Goal: Task Accomplishment & Management: Use online tool/utility

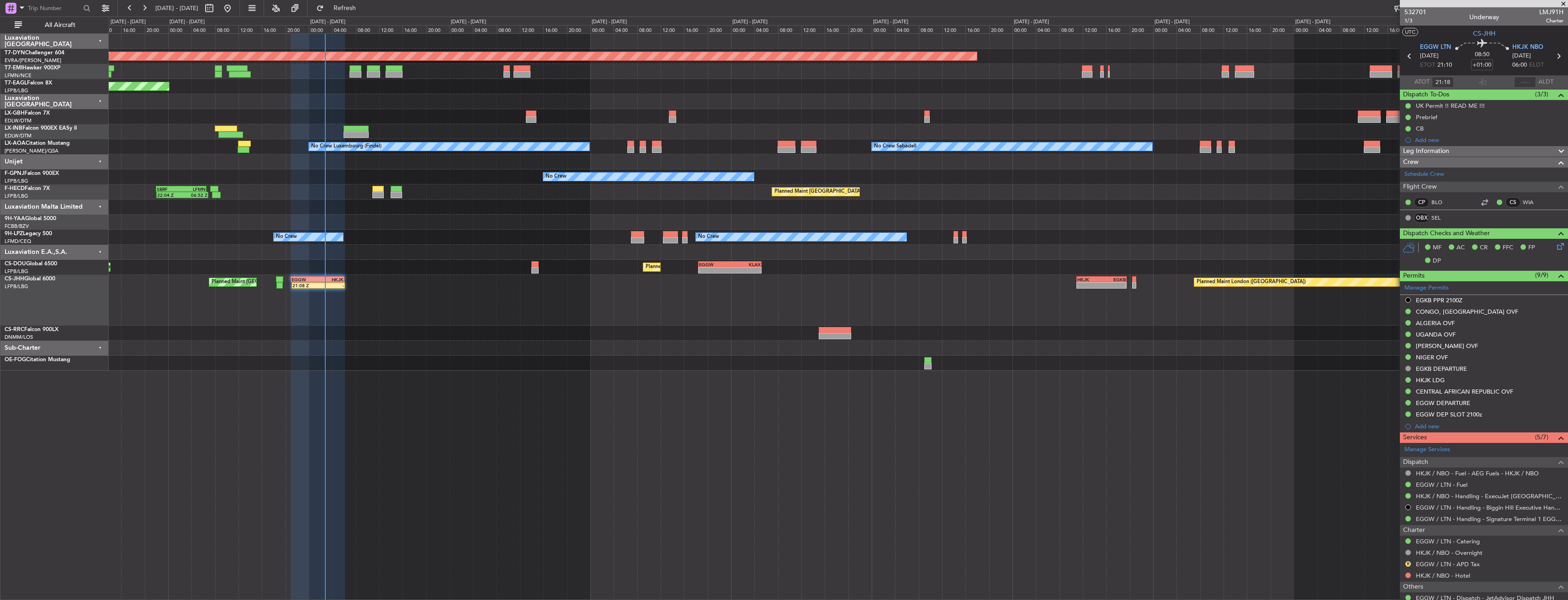
click at [689, 175] on div "Planned Maint [GEOGRAPHIC_DATA]-[GEOGRAPHIC_DATA] Planned Maint [US_STATE] ([GE…" at bounding box center [838, 203] width 1459 height 337
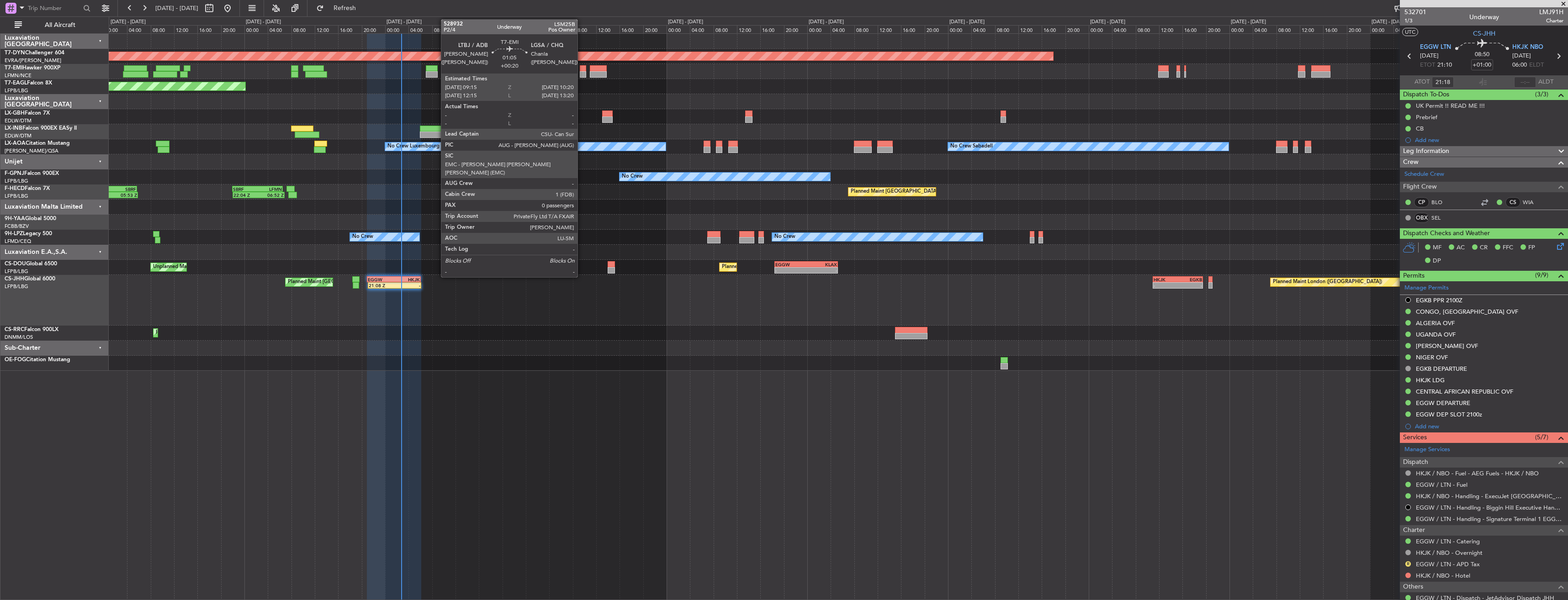
click at [581, 69] on div at bounding box center [583, 68] width 7 height 7
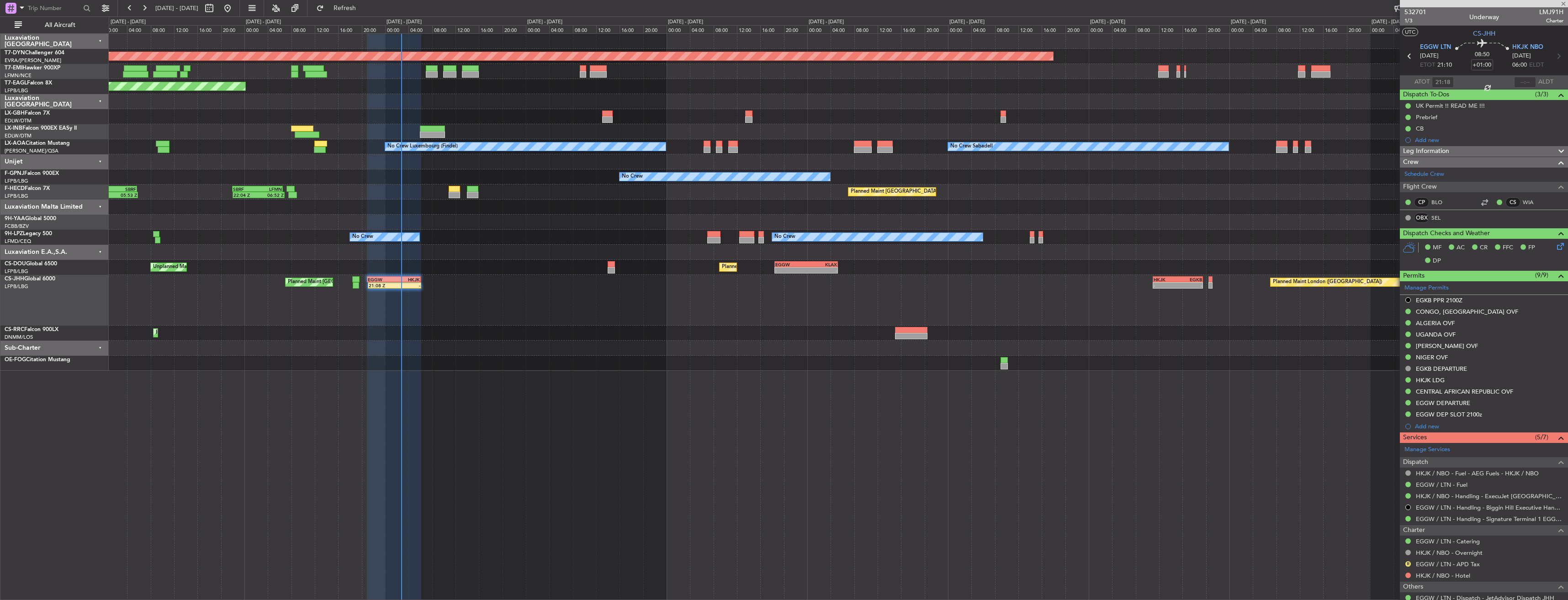
type input "+00:20"
type input "0"
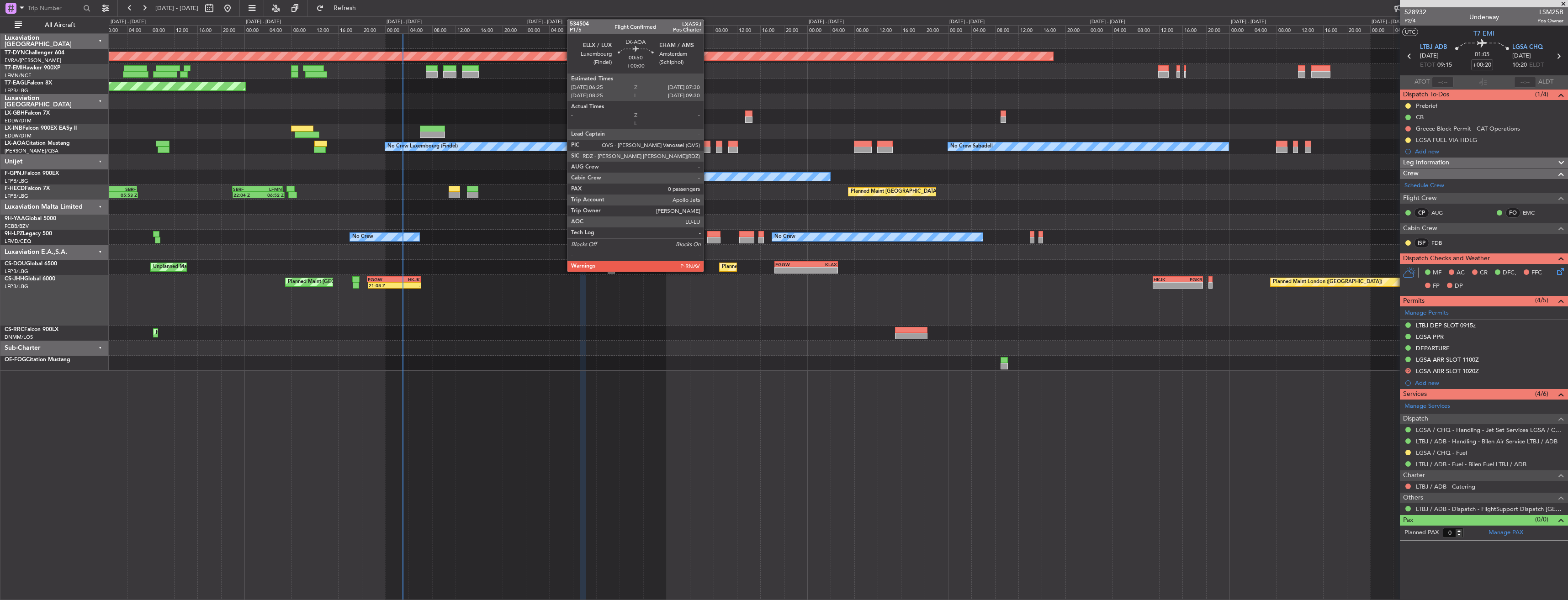
click at [706, 144] on div at bounding box center [707, 144] width 7 height 7
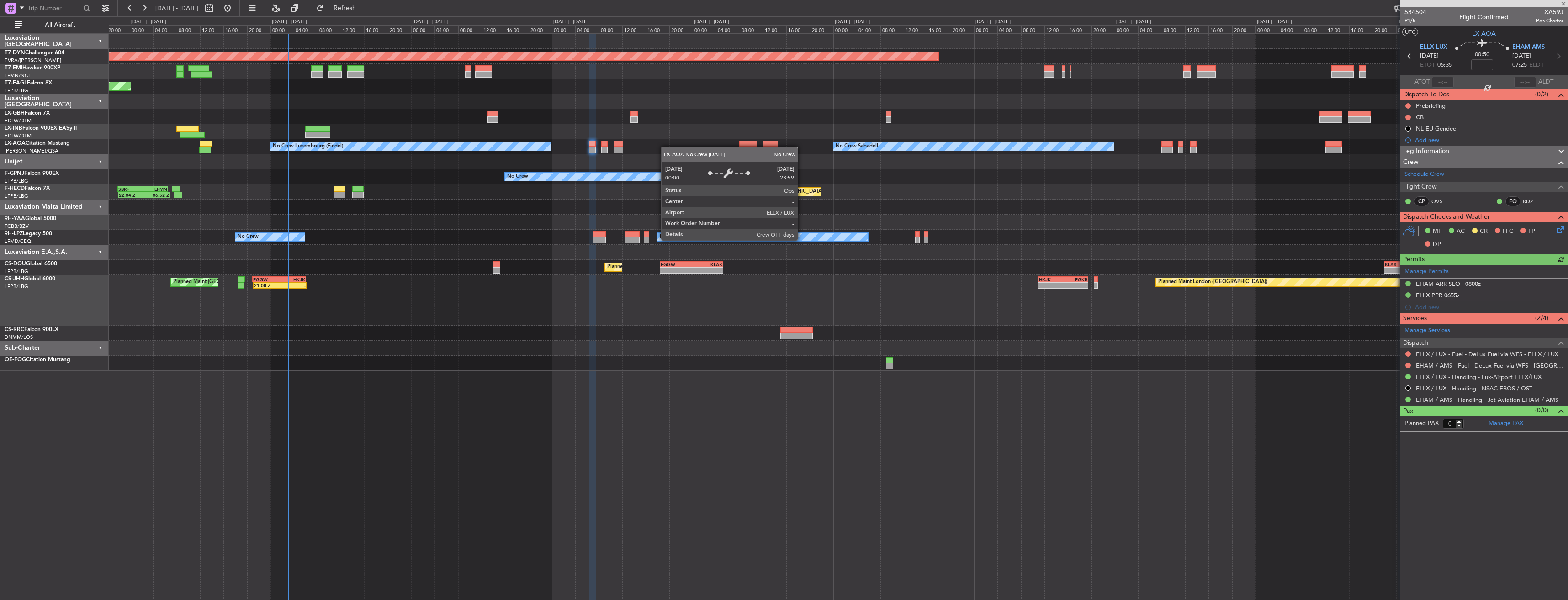
click at [552, 147] on div "No Crew Luxembourg (Findel) No Crew Sabadell No Crew Sabadell" at bounding box center [838, 147] width 1459 height 15
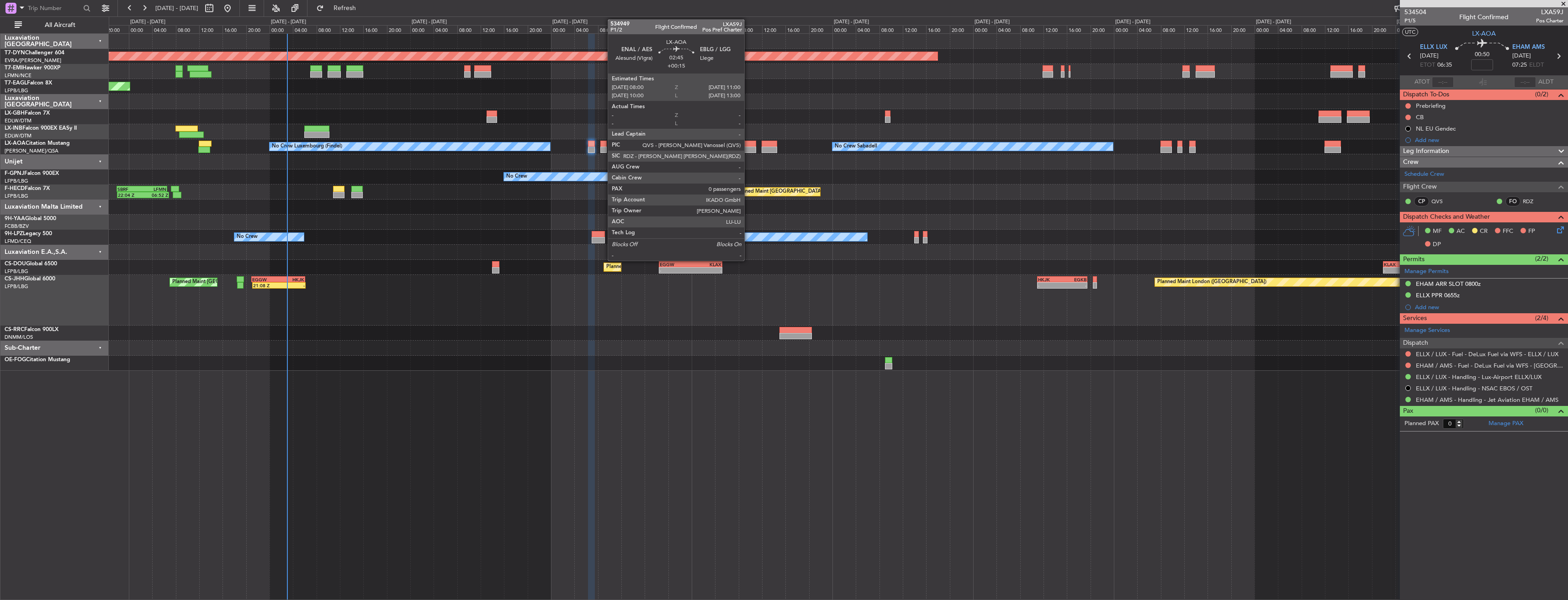
click at [748, 142] on div at bounding box center [747, 144] width 18 height 7
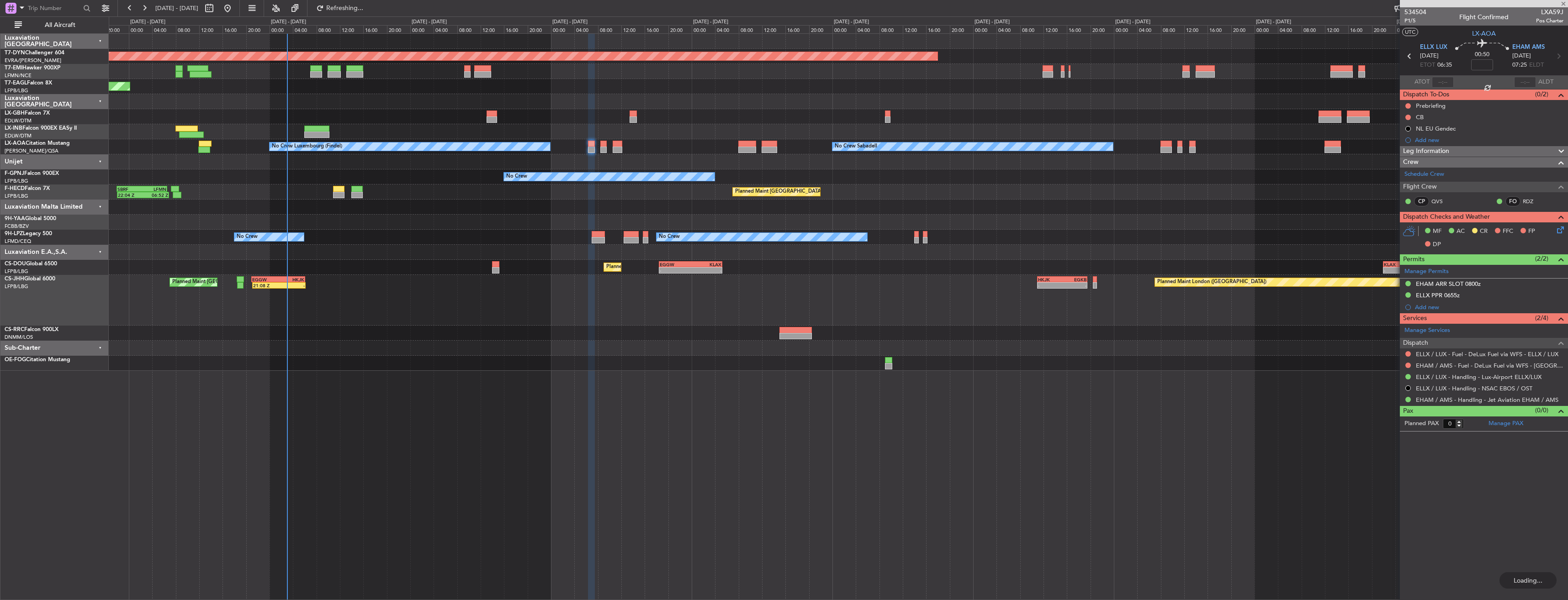
type input "+00:15"
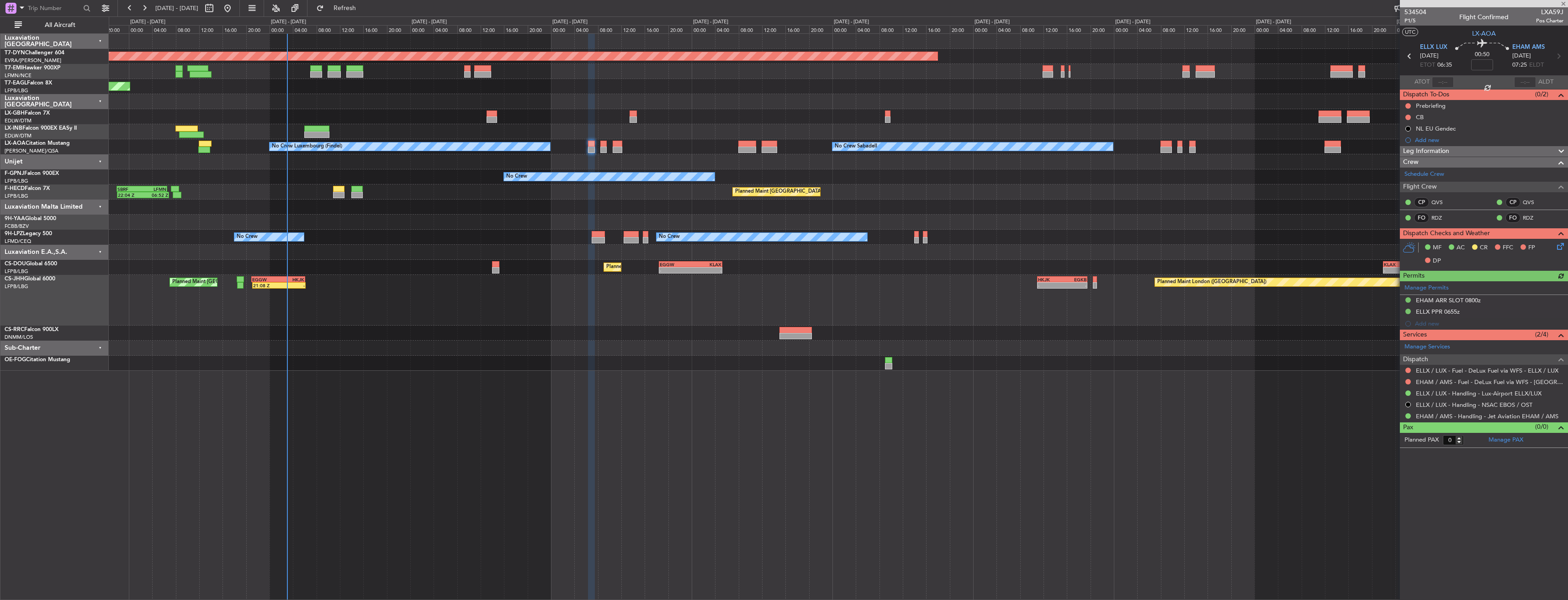
click at [884, 115] on div "Planned Maint Nice ([GEOGRAPHIC_DATA])" at bounding box center [838, 116] width 1459 height 15
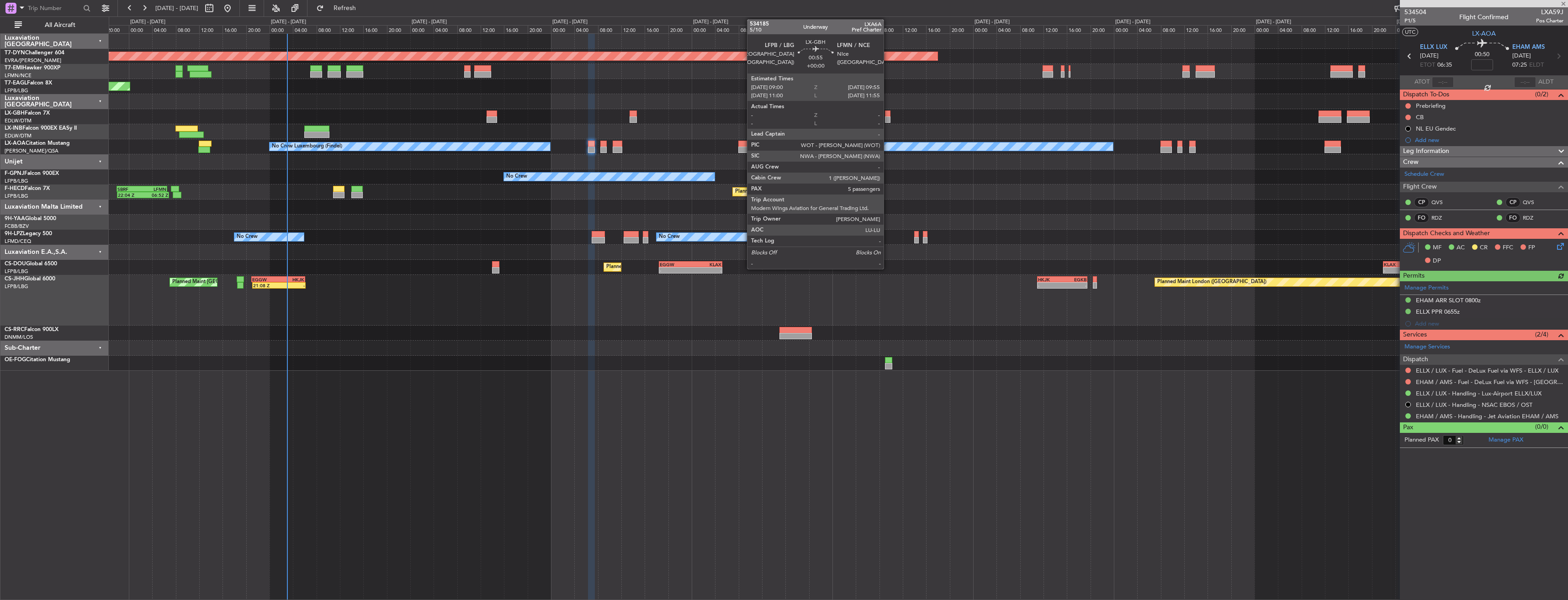
click at [887, 114] on div at bounding box center [887, 114] width 5 height 7
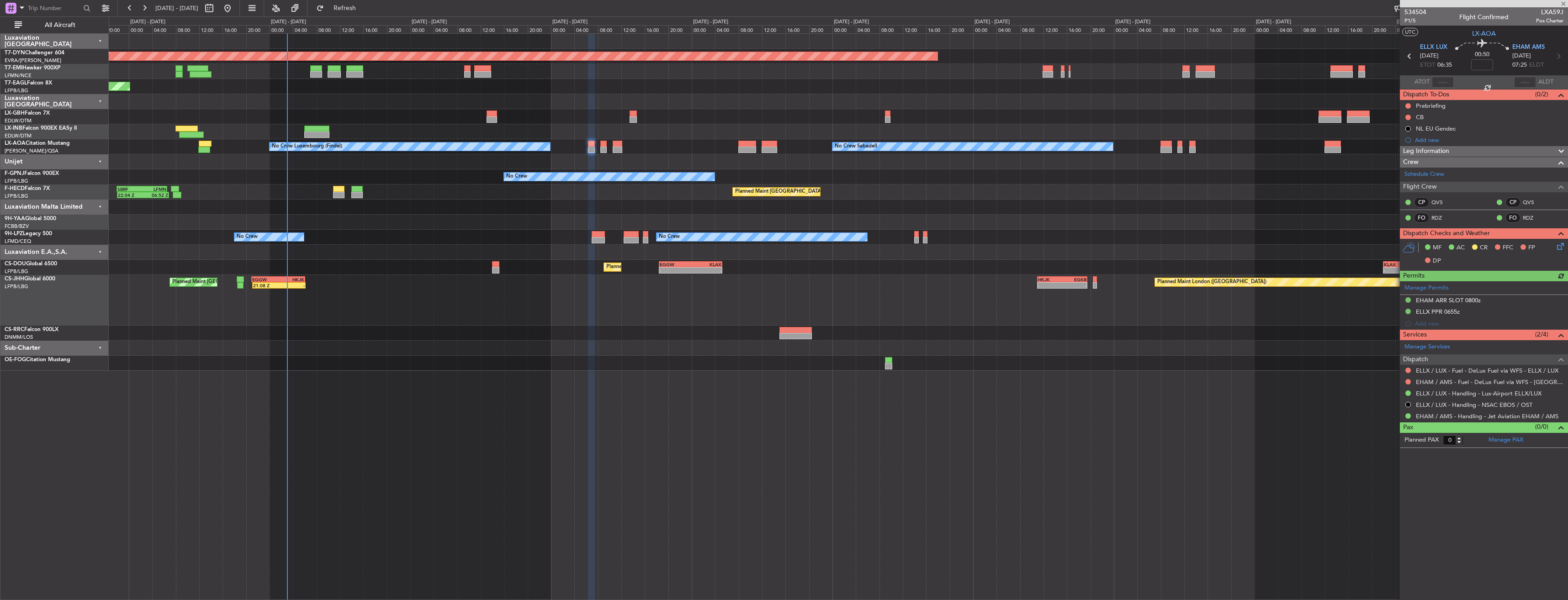
type input "5"
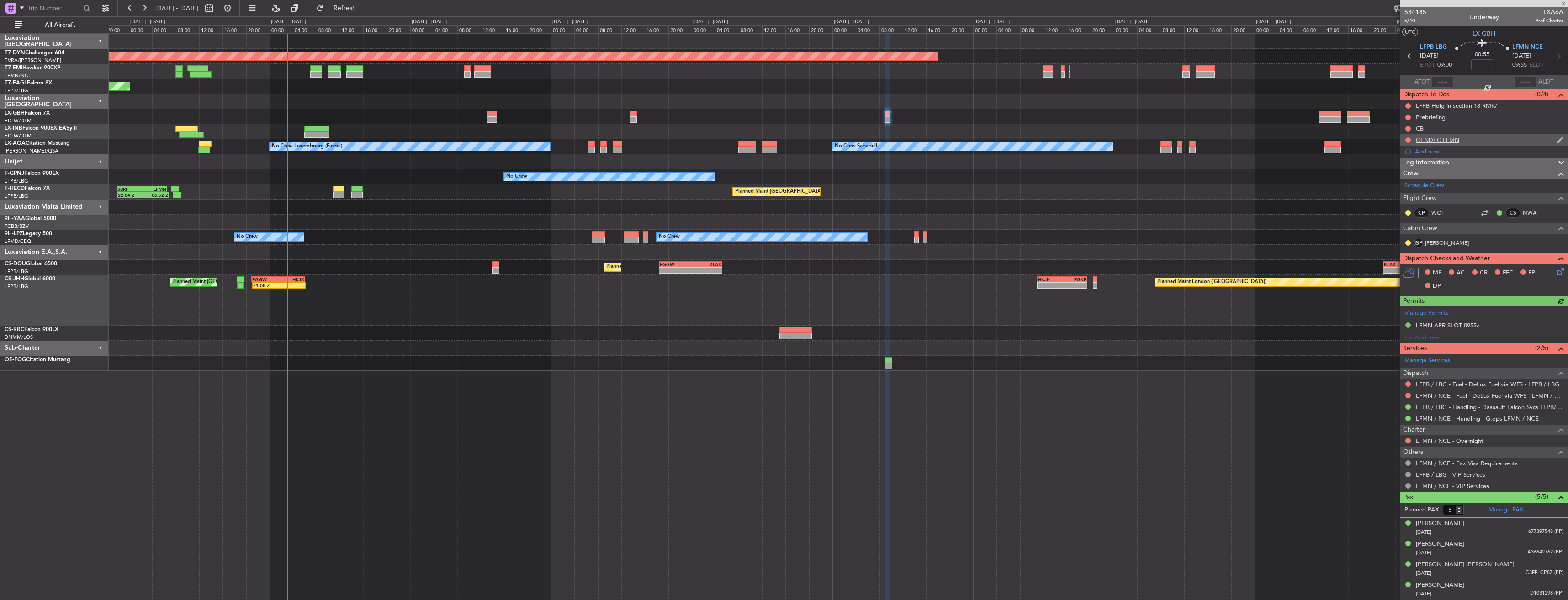
click at [1475, 138] on div "GENDEC LFMN" at bounding box center [1484, 140] width 168 height 12
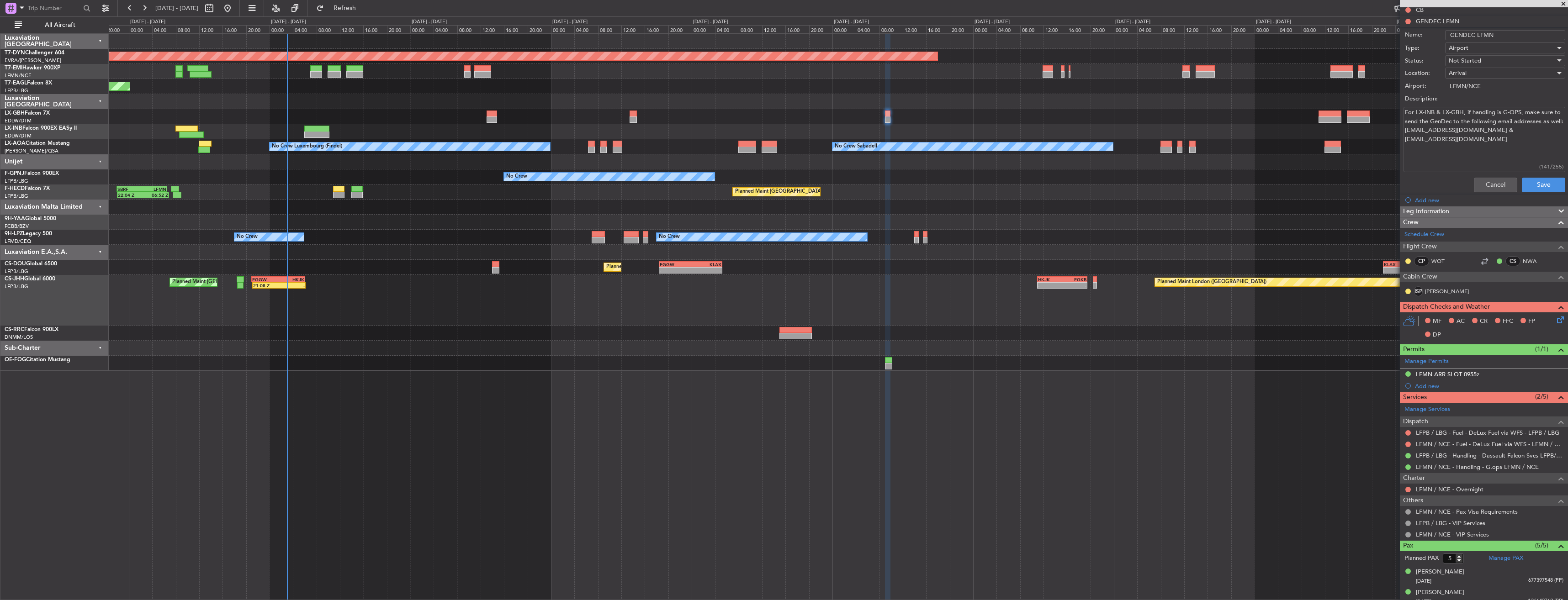
scroll to position [187, 0]
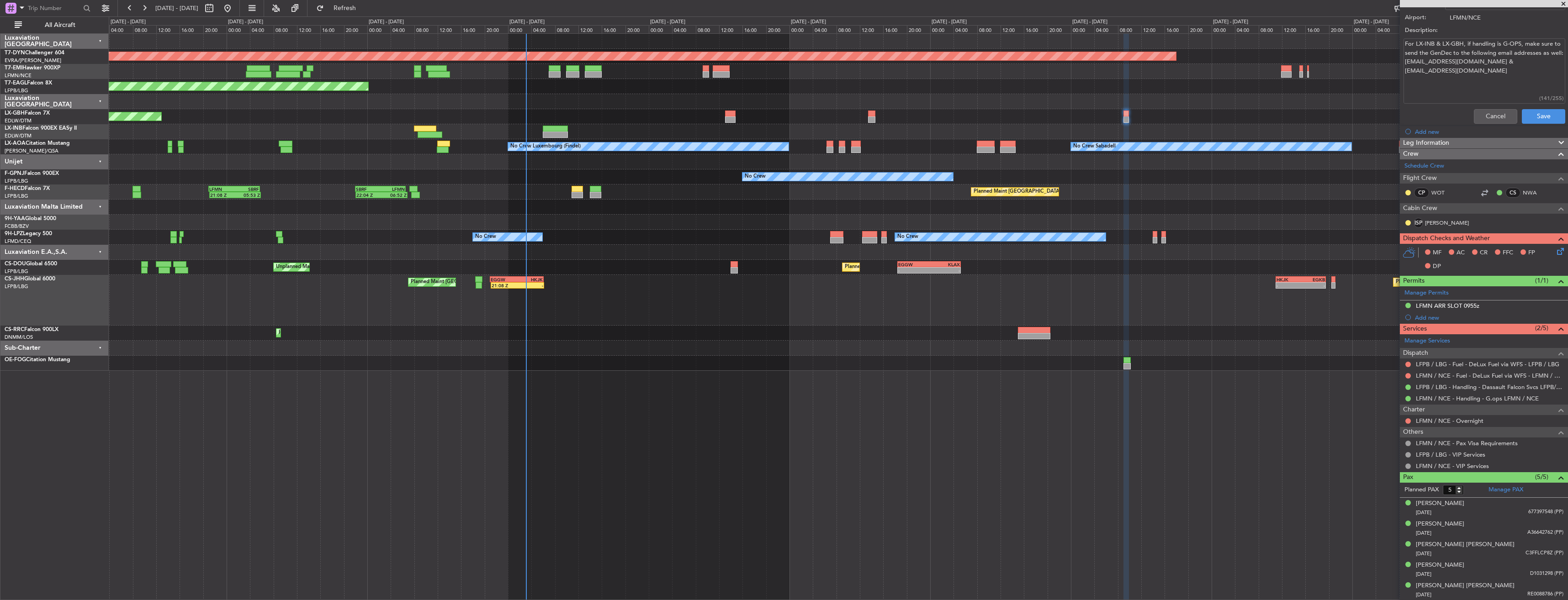
click at [578, 225] on div "Planned Maint [GEOGRAPHIC_DATA]-[GEOGRAPHIC_DATA] Planned Maint [US_STATE] ([GE…" at bounding box center [838, 203] width 1459 height 337
